Goal: Task Accomplishment & Management: Manage account settings

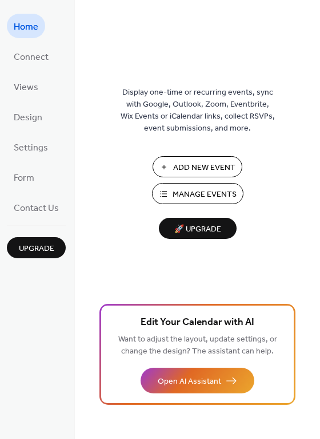
click at [196, 195] on span "Manage Events" at bounding box center [204, 195] width 64 height 12
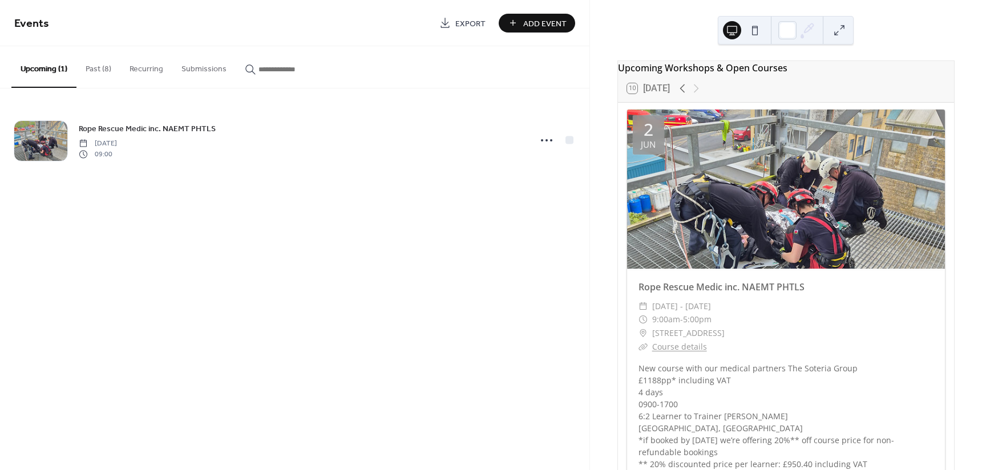
click at [100, 68] on button "Past (8)" at bounding box center [98, 66] width 44 height 41
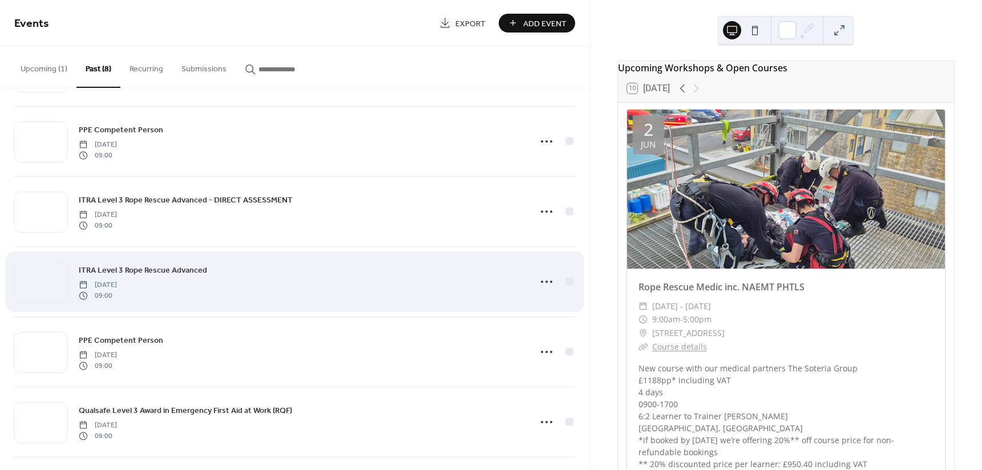
scroll to position [213, 0]
